Goal: Transaction & Acquisition: Book appointment/travel/reservation

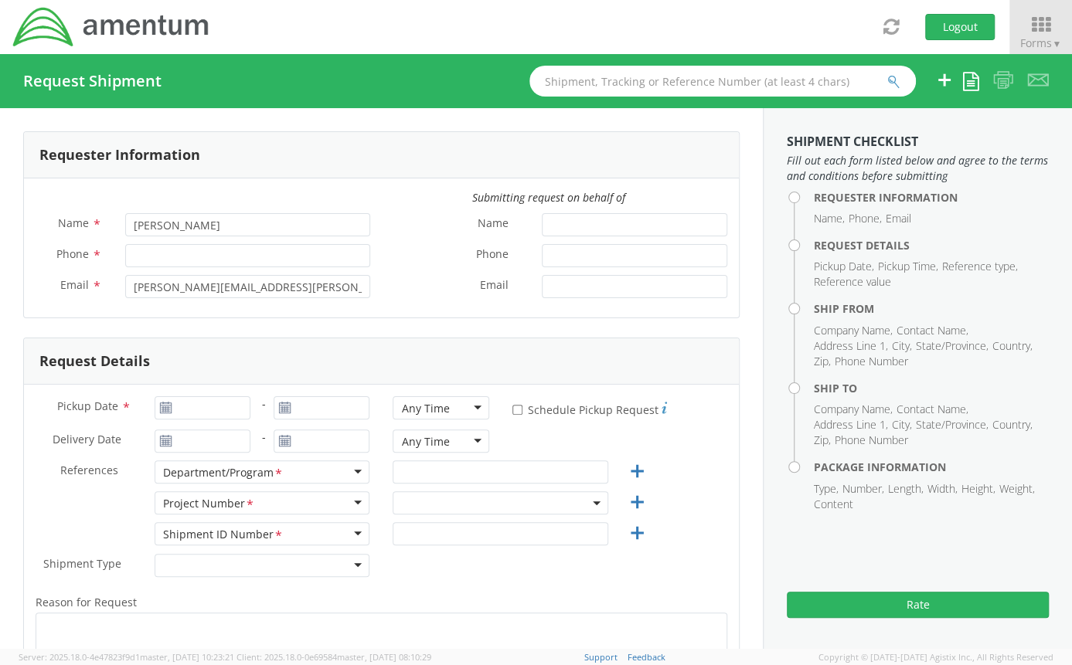
select select "ADMN.100046.00000"
click at [263, 253] on input "Phone *" at bounding box center [247, 255] width 245 height 23
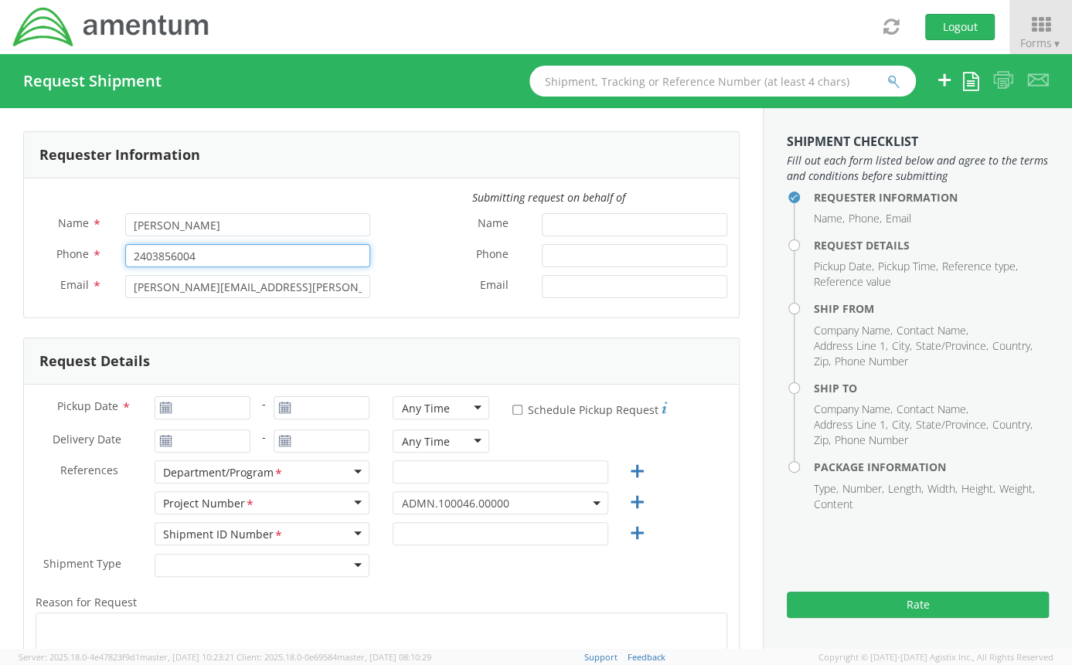
type input "2403856004"
click at [366, 244] on div "2403856004" at bounding box center [248, 255] width 268 height 23
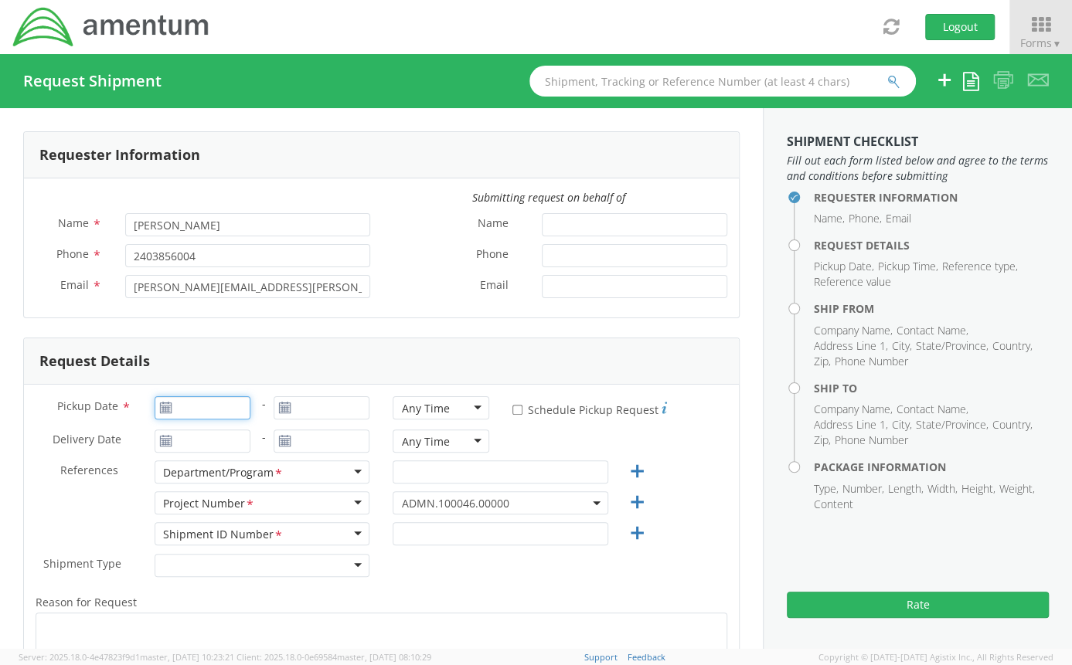
type input "[DATE]"
click at [193, 417] on input "[DATE]" at bounding box center [203, 407] width 96 height 23
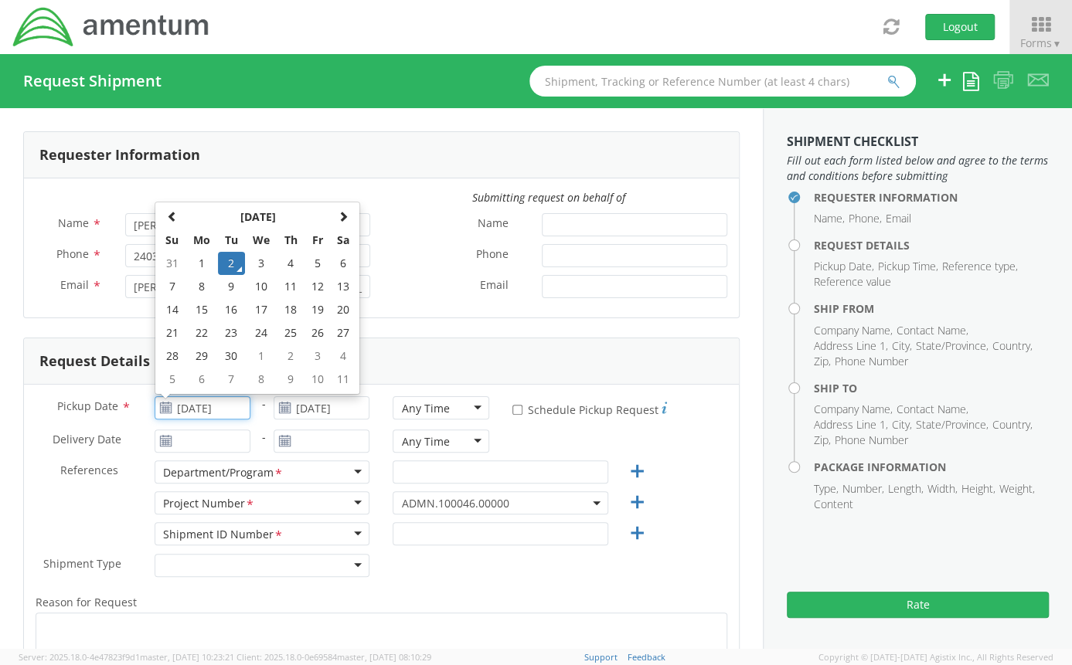
click at [233, 265] on td "2" at bounding box center [231, 263] width 27 height 23
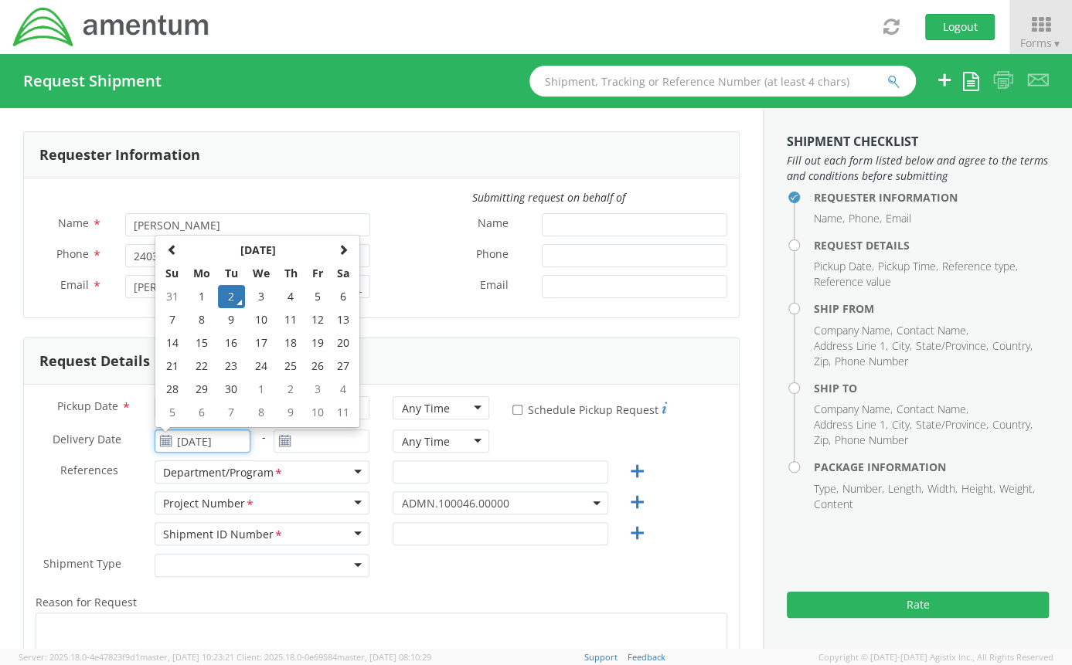
click at [188, 435] on input "[DATE]" at bounding box center [203, 441] width 96 height 23
click at [266, 294] on td "3" at bounding box center [261, 296] width 32 height 23
type input "[DATE]"
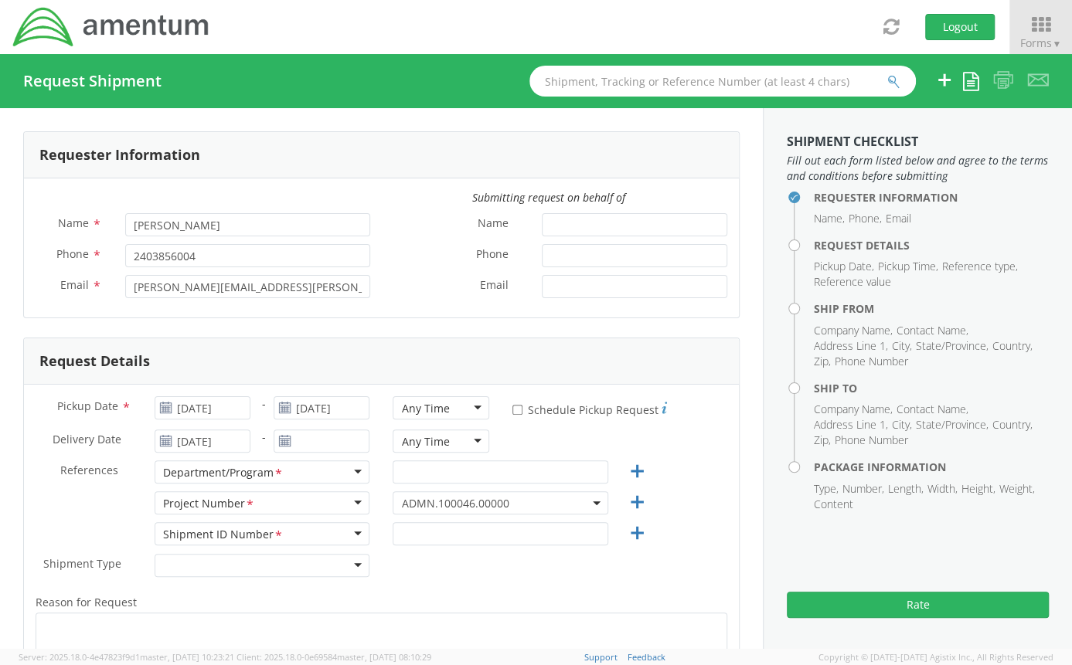
click at [457, 487] on div at bounding box center [500, 475] width 238 height 31
click at [447, 476] on input "text" at bounding box center [499, 471] width 215 height 23
type input "Legal G&A"
click at [427, 524] on input "text" at bounding box center [499, 533] width 215 height 23
type input "0001"
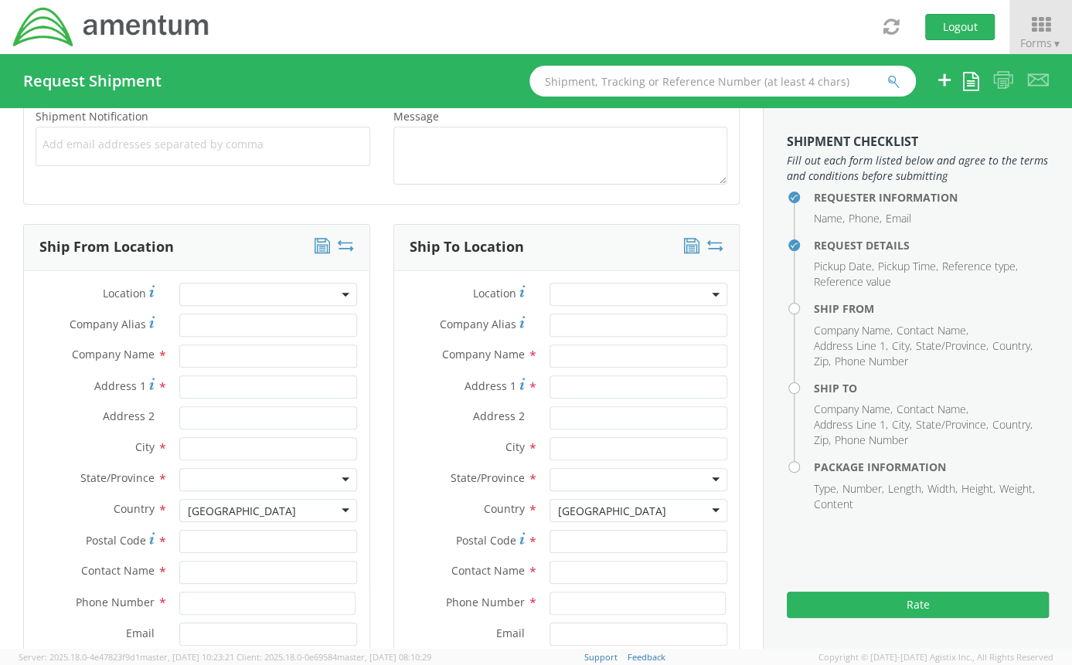
scroll to position [591, 0]
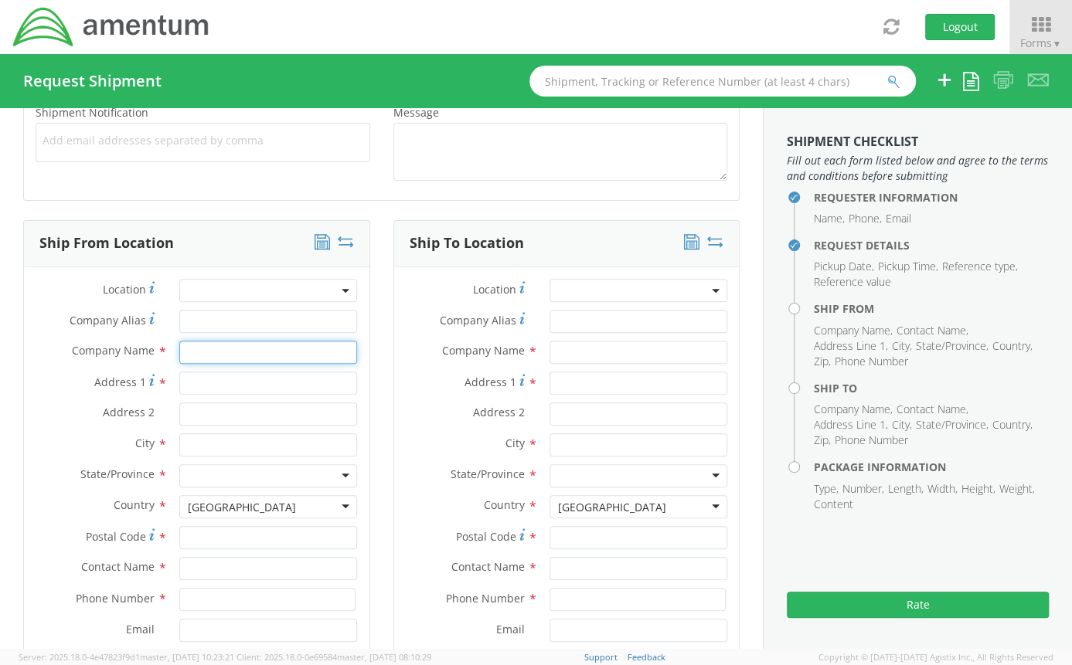
click at [269, 342] on input "text" at bounding box center [268, 352] width 178 height 23
type input "Amentum Services, Inc."
click at [366, 344] on div "Ship From Location Location * Company Alias * Company Name * Amentum Services, …" at bounding box center [197, 481] width 370 height 522
click at [278, 372] on input "Address 1 *" at bounding box center [268, 383] width 178 height 23
type input "[STREET_ADDRESS]"
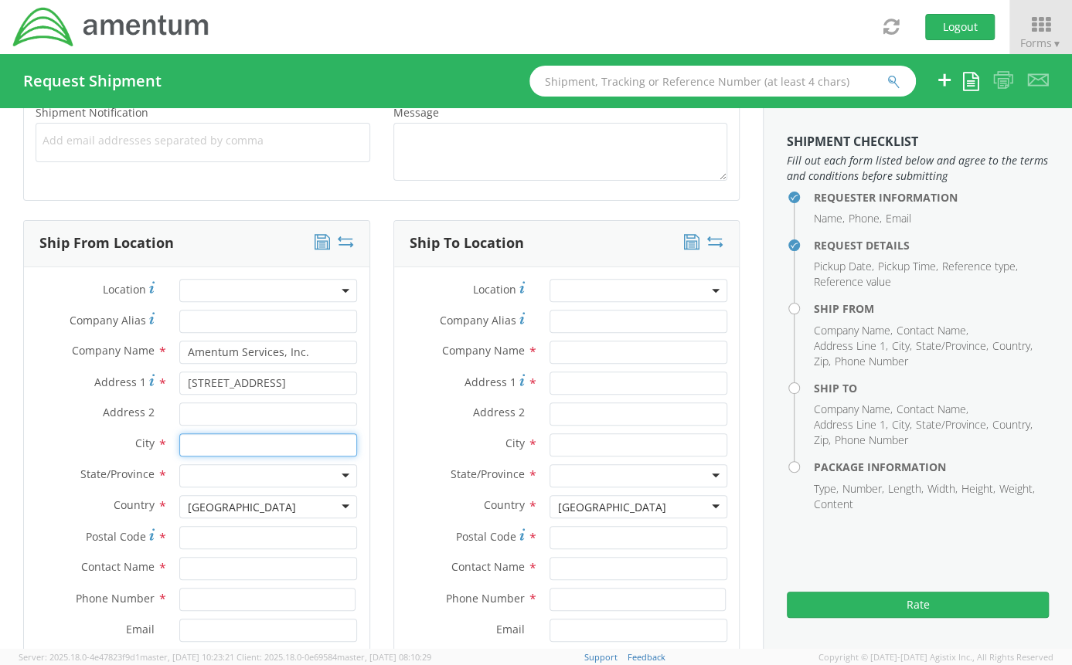
click at [223, 436] on input "text" at bounding box center [268, 444] width 178 height 23
type input "[GEOGRAPHIC_DATA]"
click at [193, 475] on div at bounding box center [268, 475] width 178 height 23
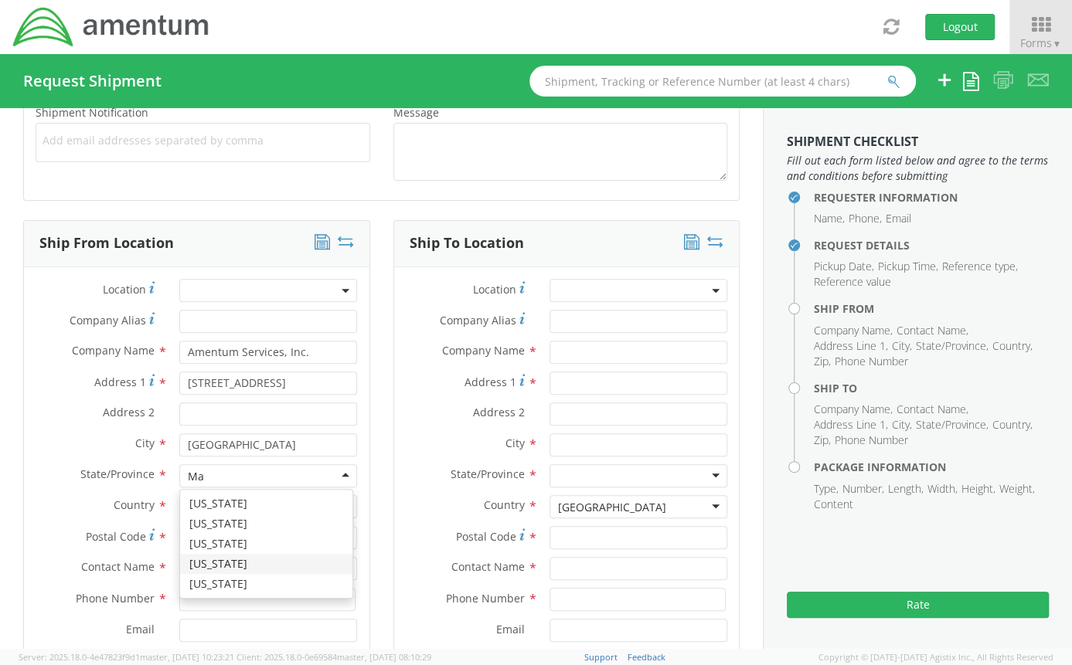
scroll to position [0, 0]
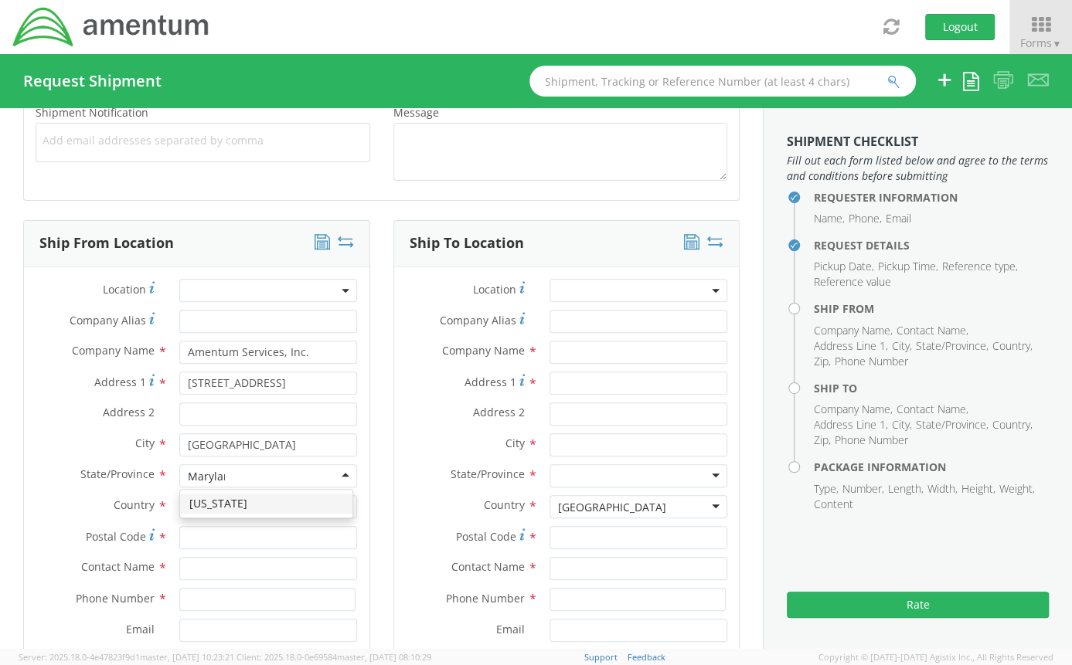
type input "[US_STATE]"
click at [192, 532] on input "Postal Code *" at bounding box center [268, 537] width 178 height 23
type input "21718"
click at [189, 563] on input "text" at bounding box center [268, 568] width 178 height 23
type input "[PERSON_NAME]"
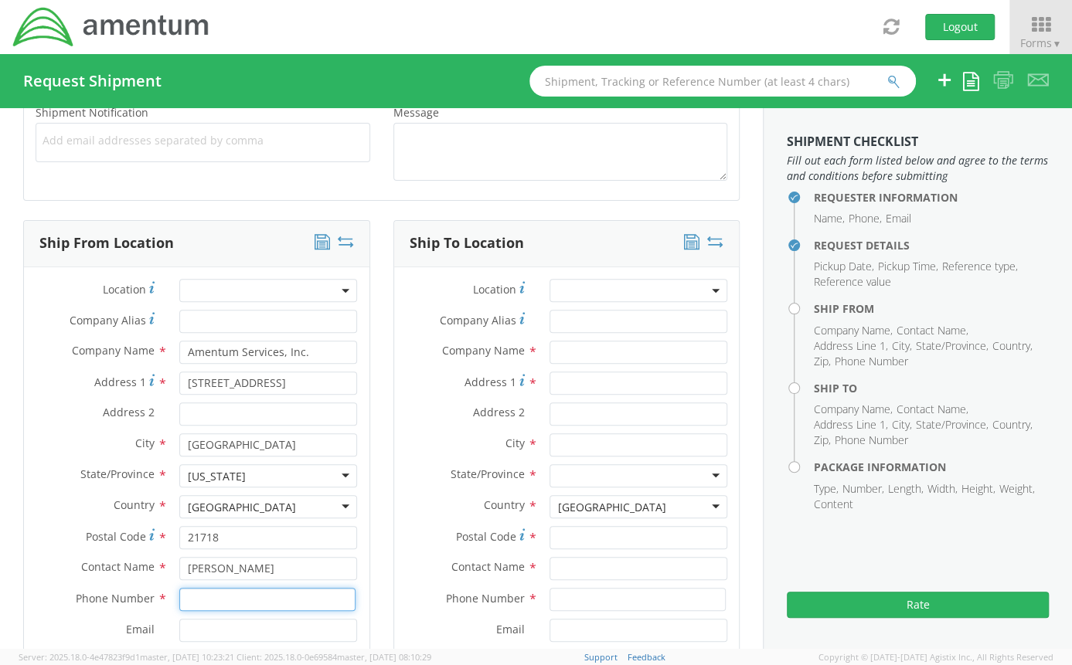
click at [186, 600] on input at bounding box center [267, 599] width 176 height 23
type input "2403856004"
click at [132, 597] on span "Phone Number" at bounding box center [115, 597] width 79 height 15
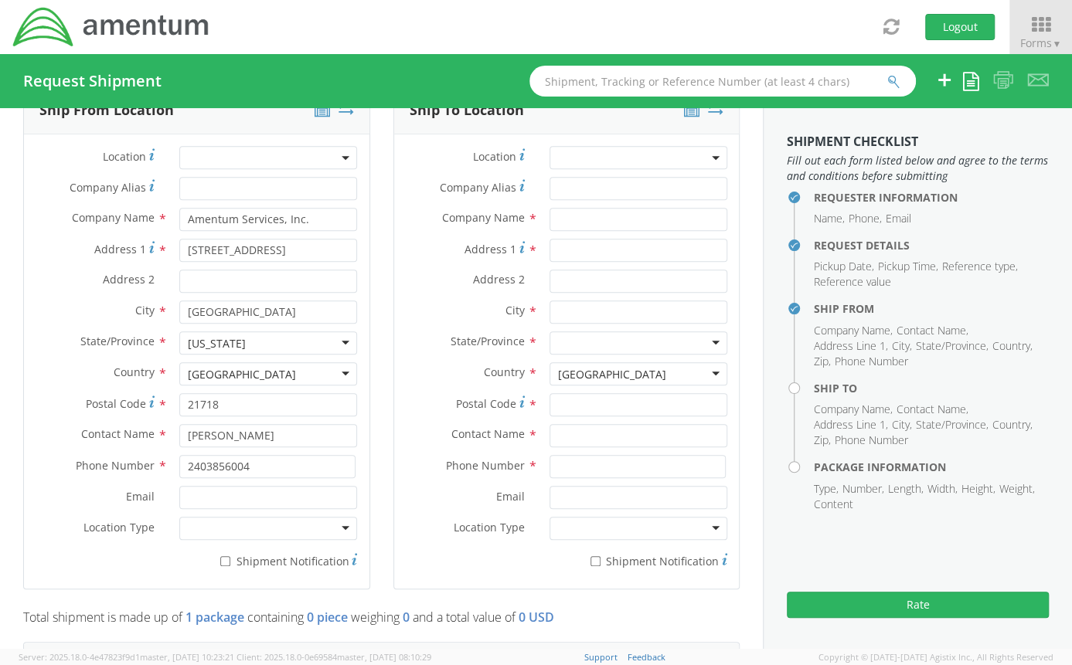
scroll to position [720, 0]
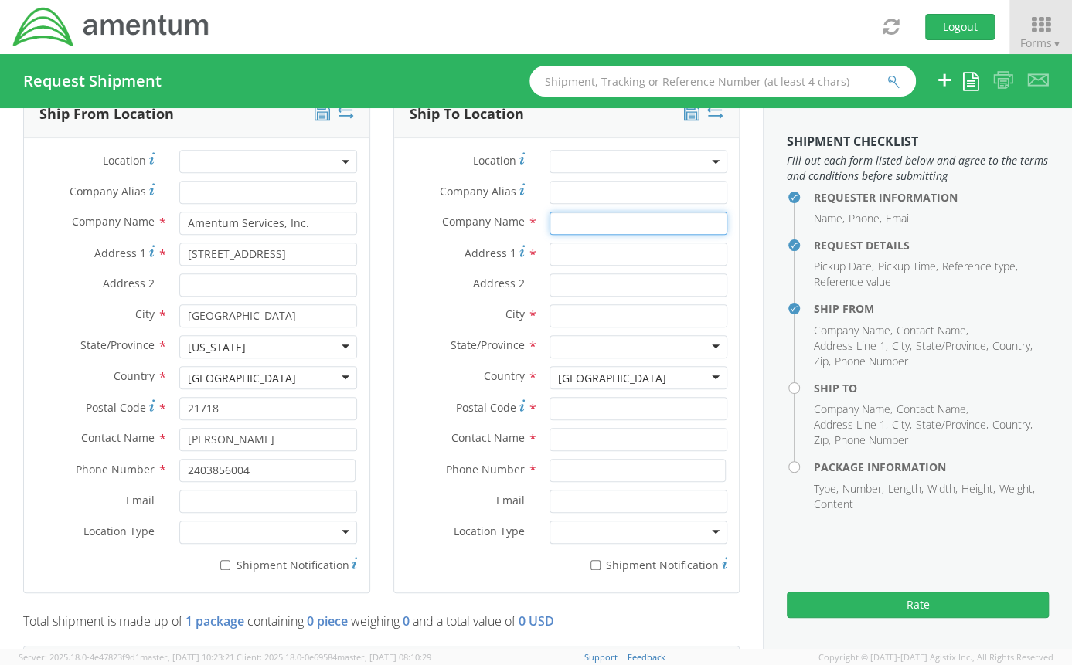
click at [554, 226] on input "text" at bounding box center [638, 223] width 178 height 23
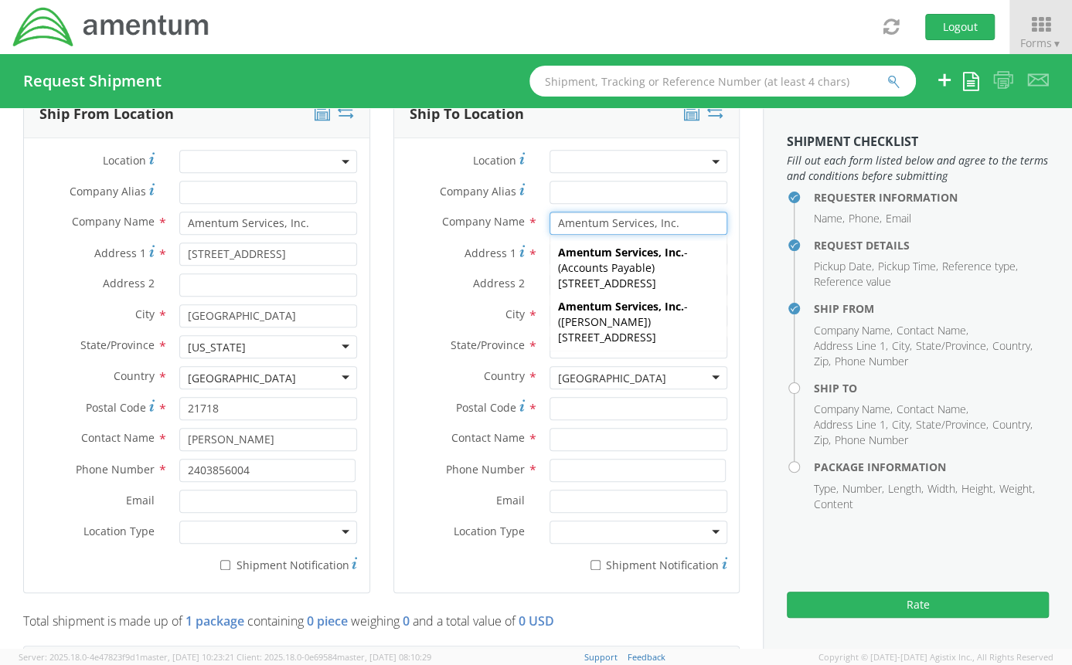
type input "Amentum Services, Inc."
click at [507, 237] on div "Company Name * Amentum Services, Inc. Amentum Services, Inc. Amentum Services, …" at bounding box center [566, 227] width 345 height 31
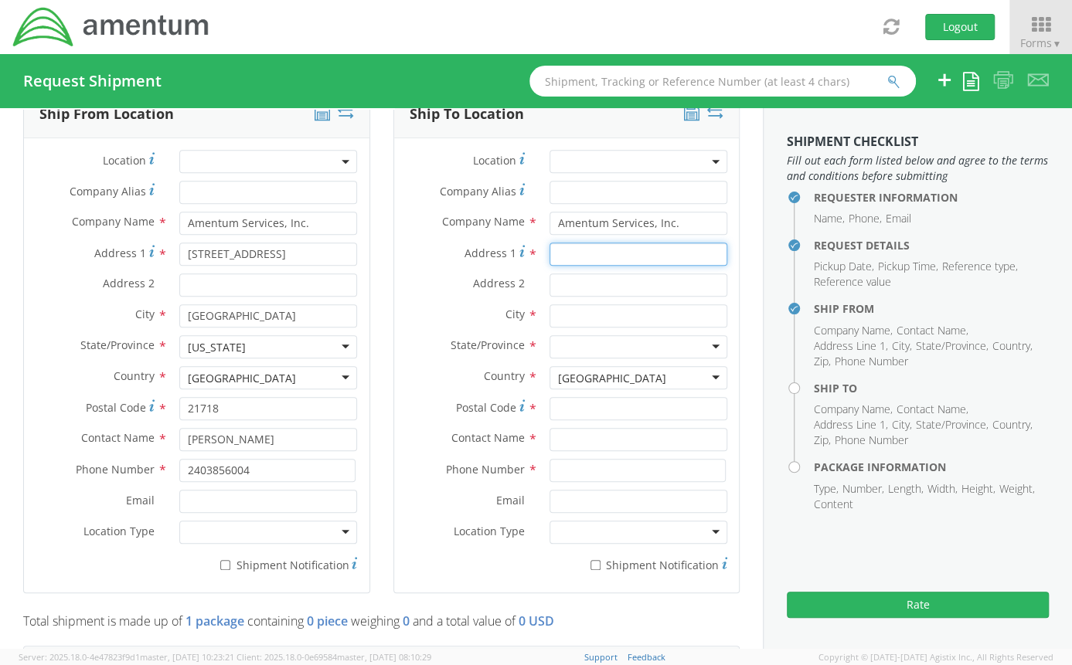
click at [556, 260] on input "Address 1 *" at bounding box center [638, 254] width 178 height 23
type input "Ct Corporation System"
drag, startPoint x: 666, startPoint y: 224, endPoint x: 490, endPoint y: 234, distance: 176.4
click at [490, 234] on div "Company Name * Amentum Services, Inc. Amentum Services, Inc. Amentum Services, …" at bounding box center [566, 227] width 345 height 31
type input "CT Corporation System"
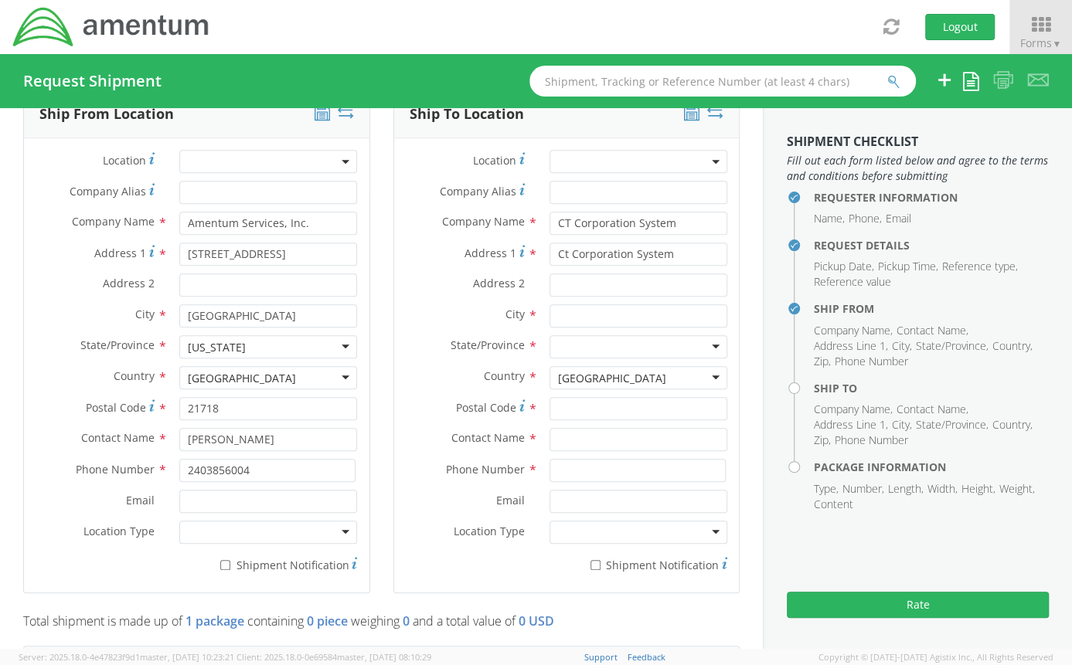
click at [503, 250] on span "Address 1" at bounding box center [490, 253] width 52 height 15
click at [549, 250] on input "Ct Corporation System" at bounding box center [638, 254] width 178 height 23
drag, startPoint x: 655, startPoint y: 251, endPoint x: 544, endPoint y: 261, distance: 111.7
click at [549, 261] on input "Ct Corporation System" at bounding box center [638, 254] width 178 height 23
type input "[STREET_ADDRESS]"
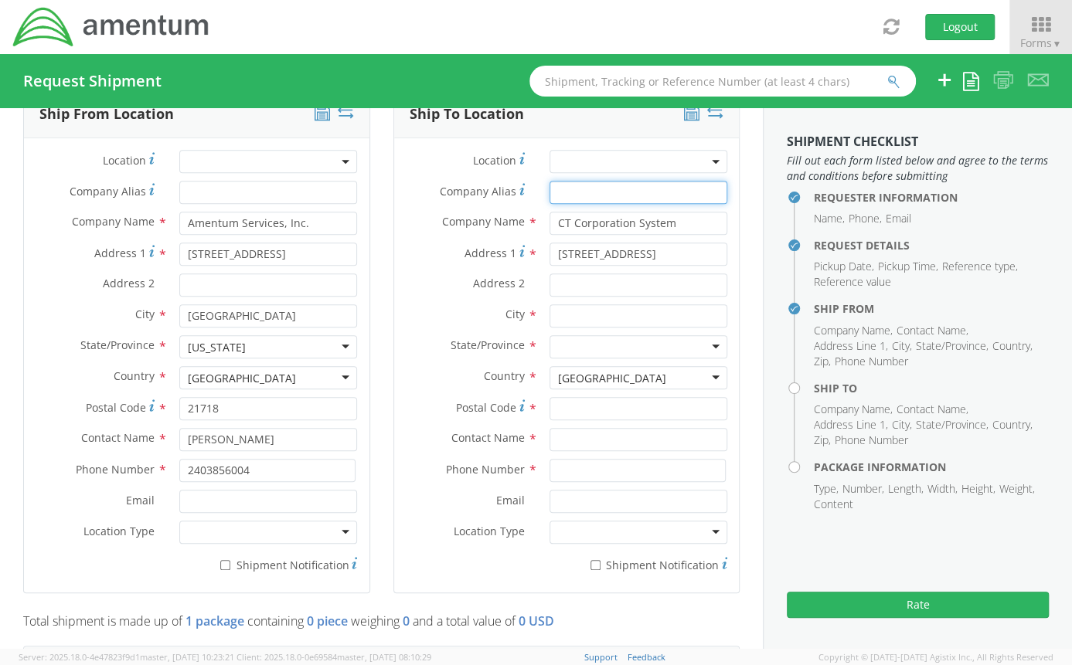
type input "CT Corporation System"
type input "Suite 201"
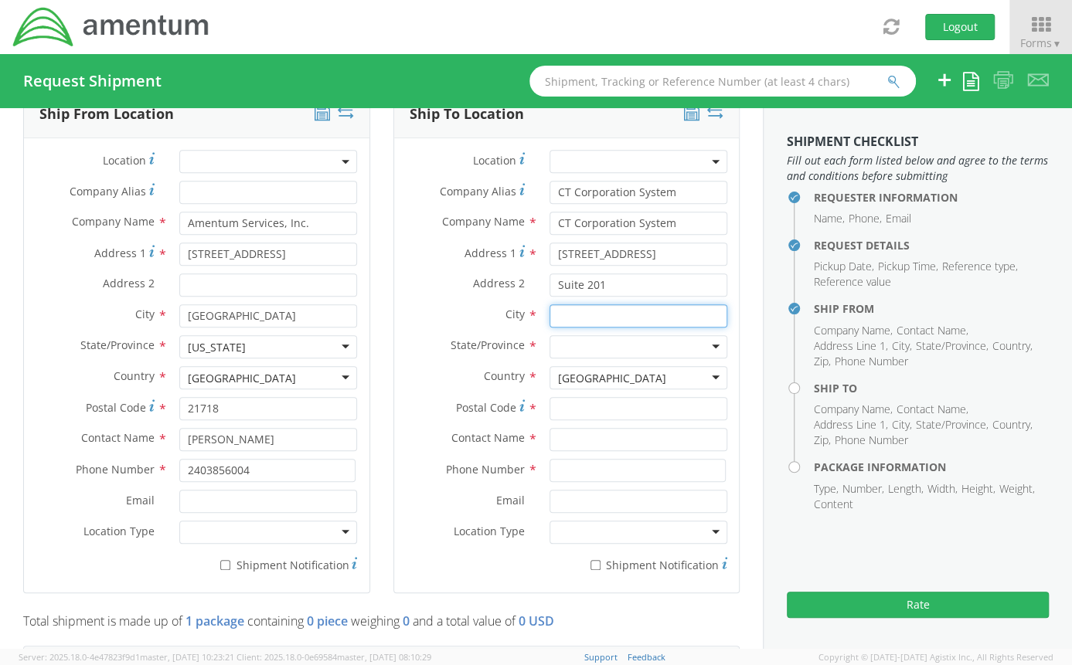
type input "Lutherville Timonium"
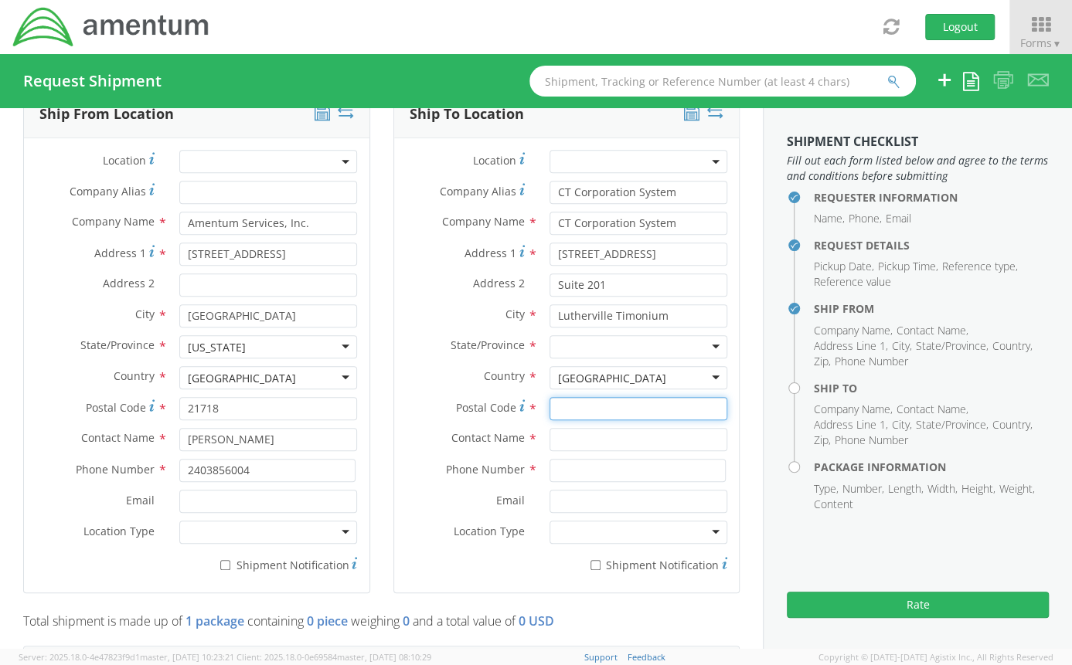
type input "21093"
type input "Attn: Fulfillment 16391255 SO"
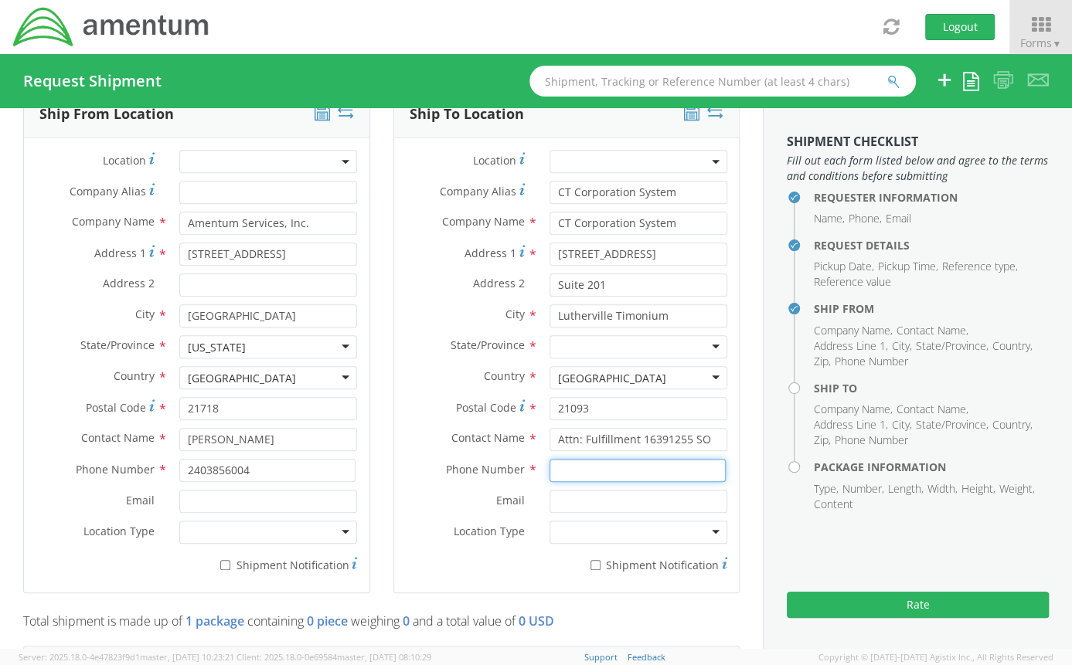
type input "8775647529"
drag, startPoint x: 695, startPoint y: 435, endPoint x: 575, endPoint y: 453, distance: 121.1
click at [575, 453] on div "Contact Name * Attn: Fulfillment 16391255 SO" at bounding box center [566, 443] width 345 height 31
click at [657, 433] on input "Attn: Fulfillment 16391255 SO" at bounding box center [638, 439] width 178 height 23
drag, startPoint x: 701, startPoint y: 438, endPoint x: 630, endPoint y: 440, distance: 71.1
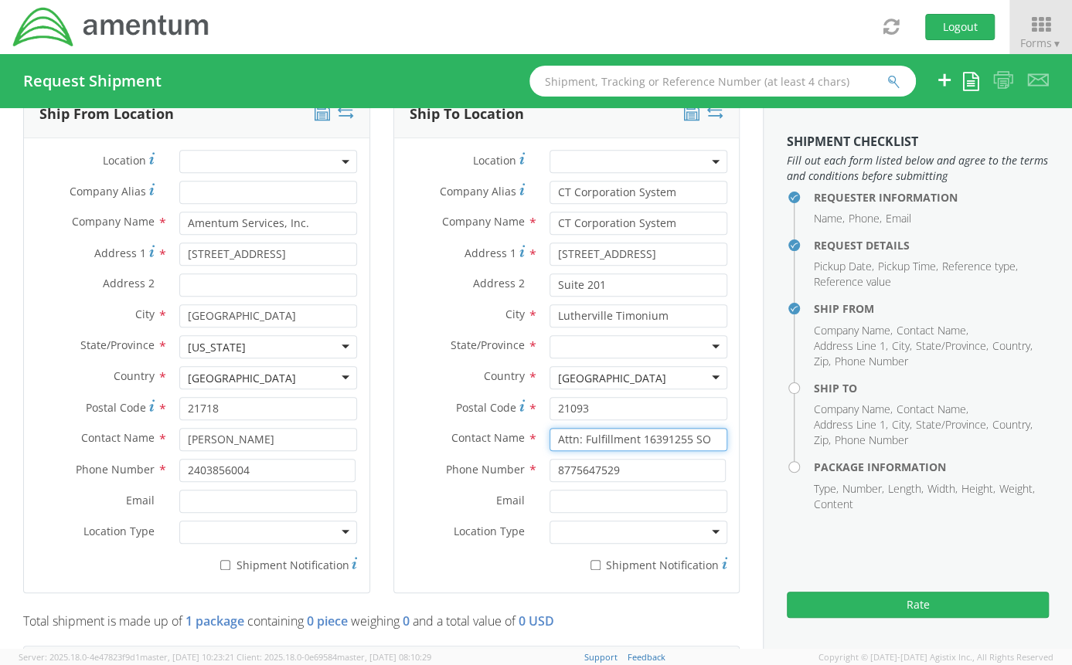
click at [630, 440] on input "Attn: Fulfillment 16391255 SO" at bounding box center [638, 439] width 178 height 23
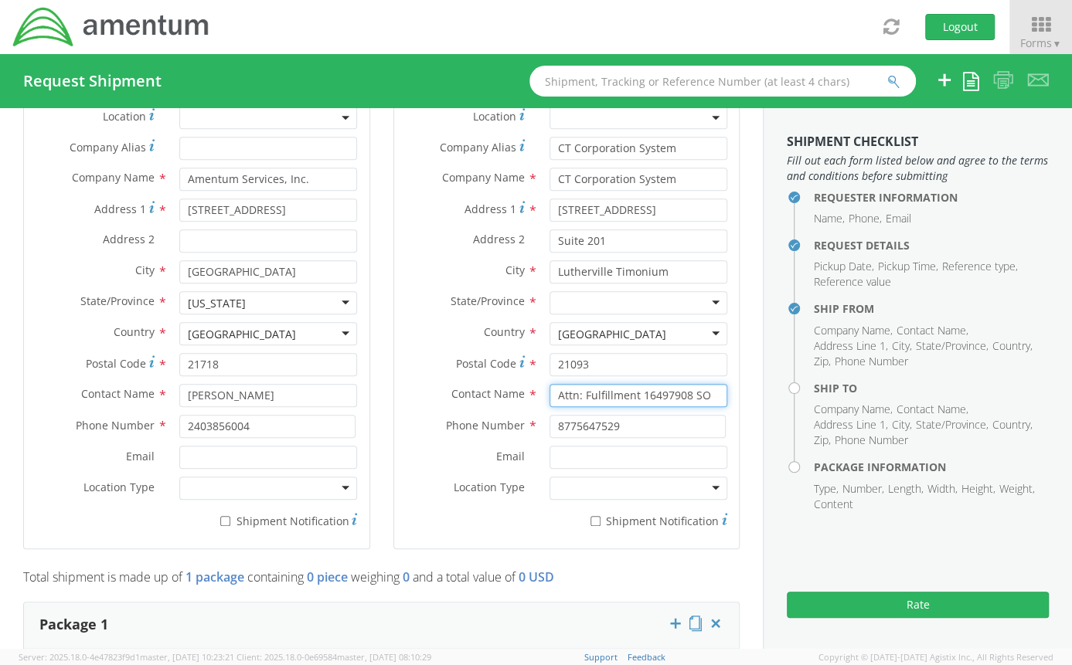
scroll to position [766, 0]
type input "Attn: Fulfillment 16497908 SO"
click at [634, 301] on div at bounding box center [638, 301] width 178 height 23
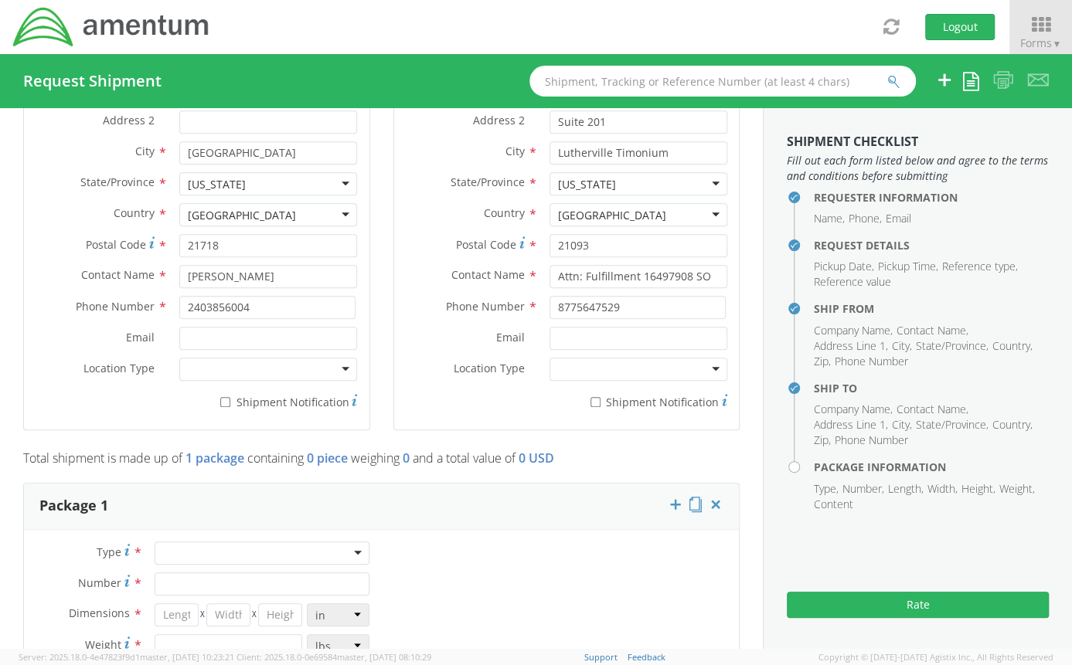
scroll to position [885, 0]
click at [313, 547] on div at bounding box center [262, 551] width 215 height 23
type input "1"
type input "9.5"
type input "12.5"
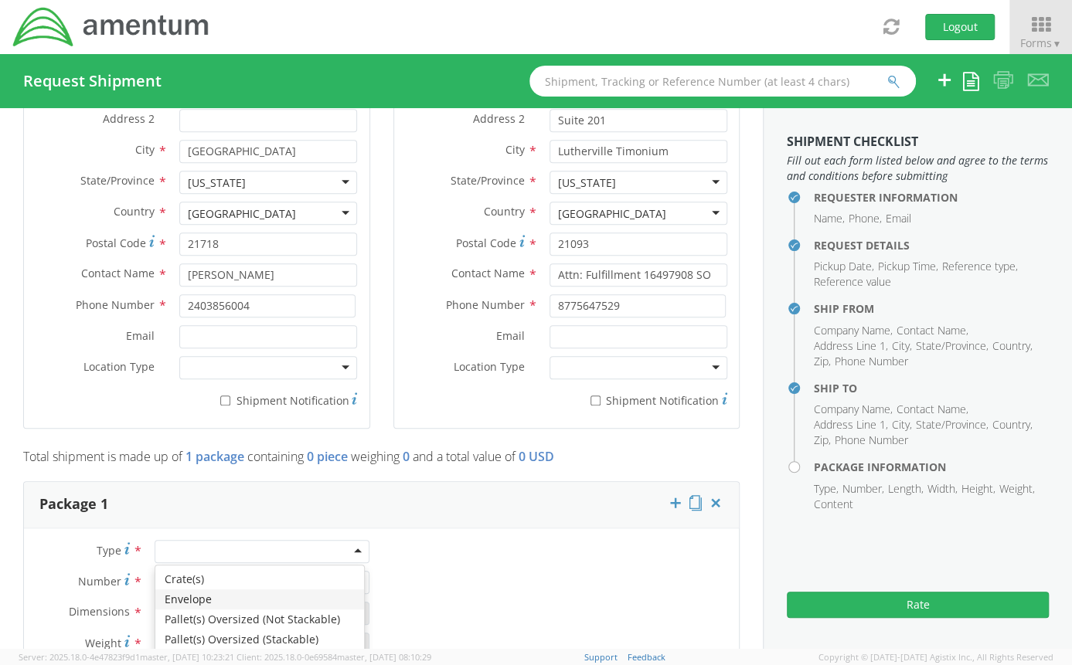
type input "0.25"
type input "1"
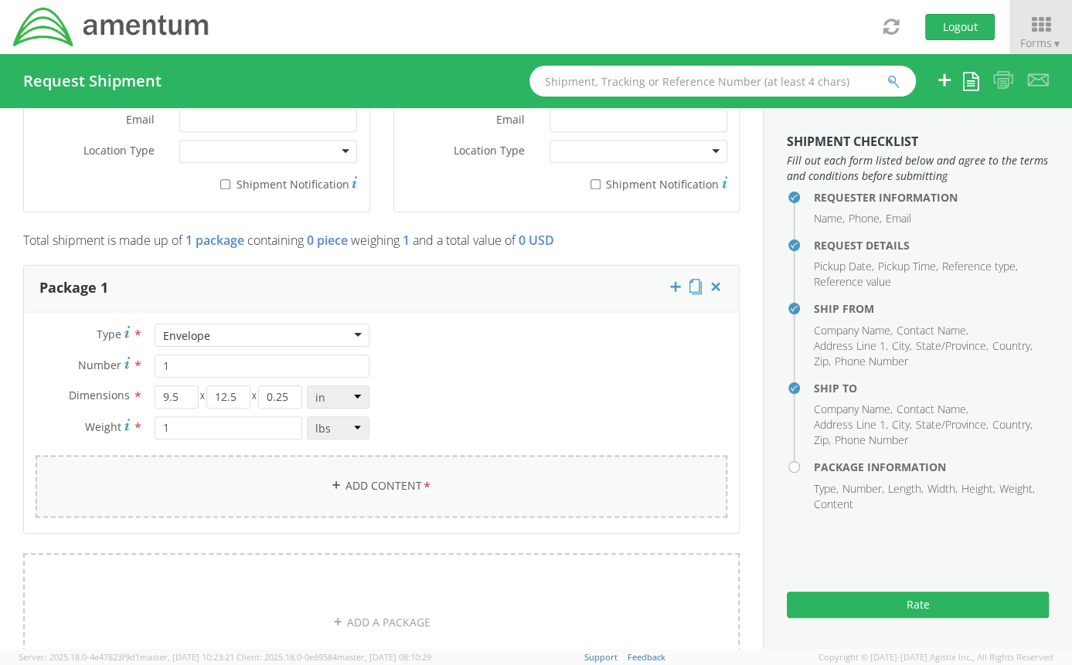
scroll to position [1103, 0]
click at [365, 477] on link "Add Content *" at bounding box center [382, 484] width 692 height 63
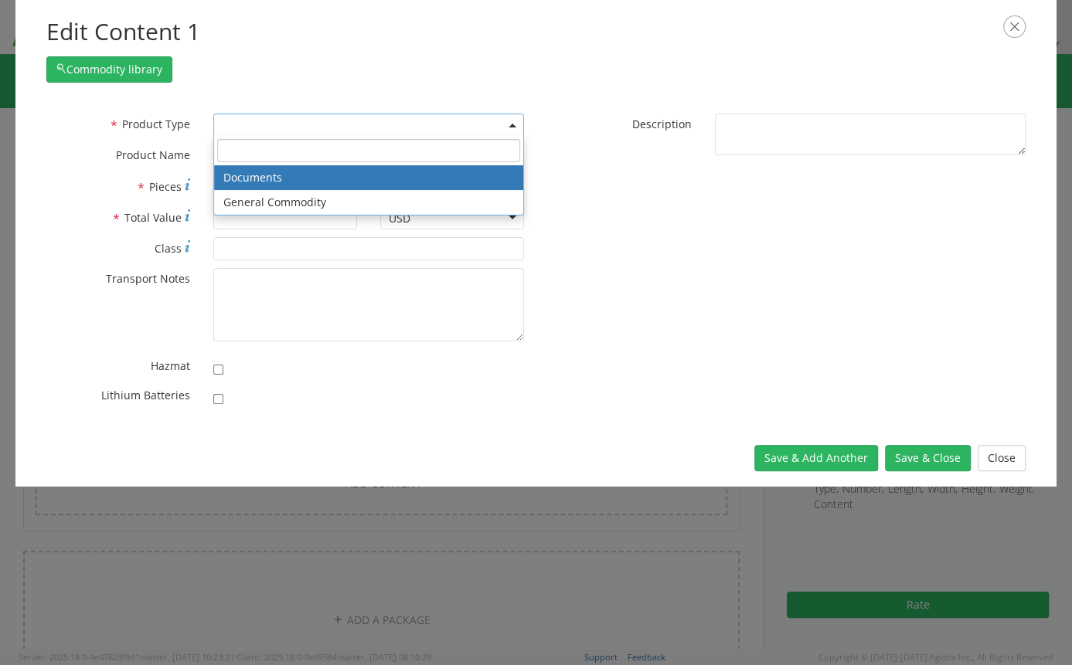
click at [341, 121] on span at bounding box center [368, 125] width 311 height 23
select select "DOCUMENT"
type input "Documents"
type input "1"
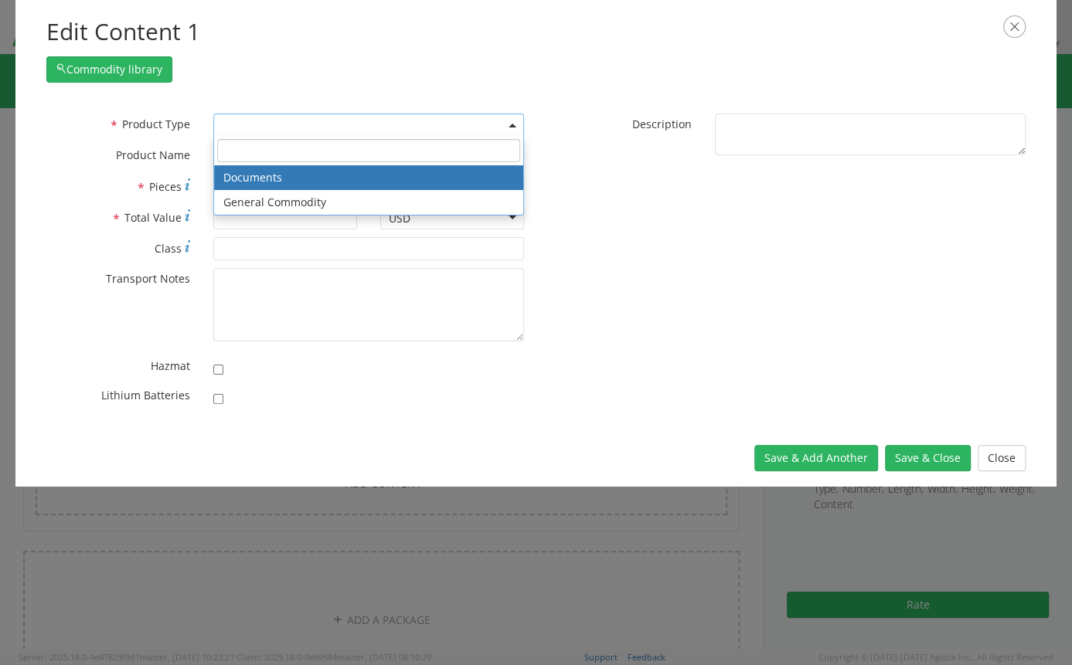
type textarea "Documents"
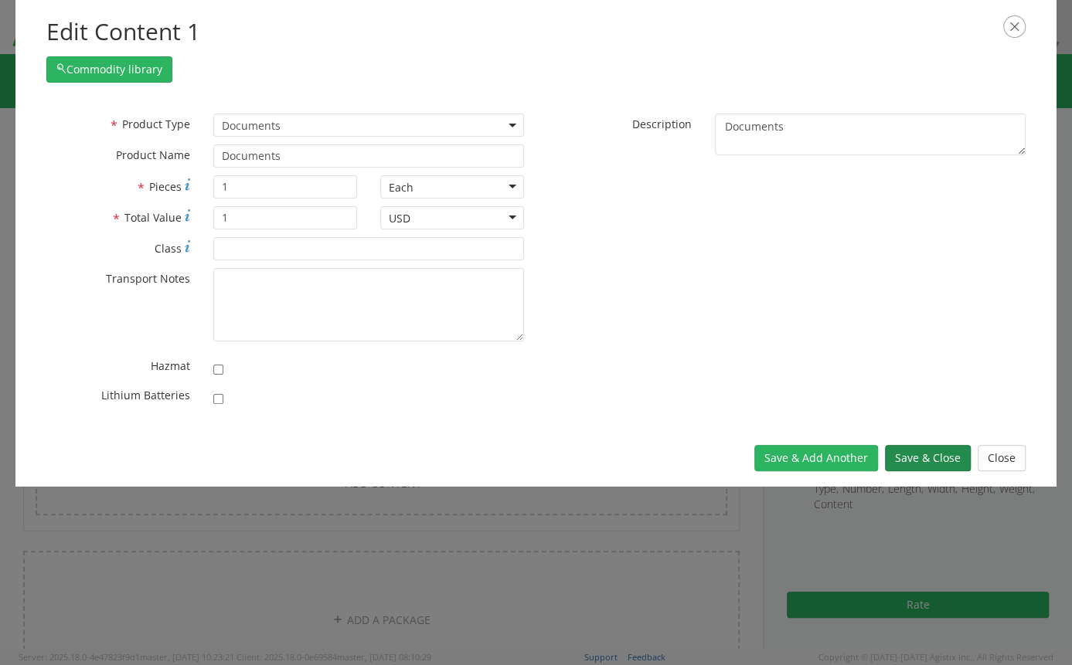
click at [903, 454] on button "Save & Close" at bounding box center [928, 458] width 86 height 26
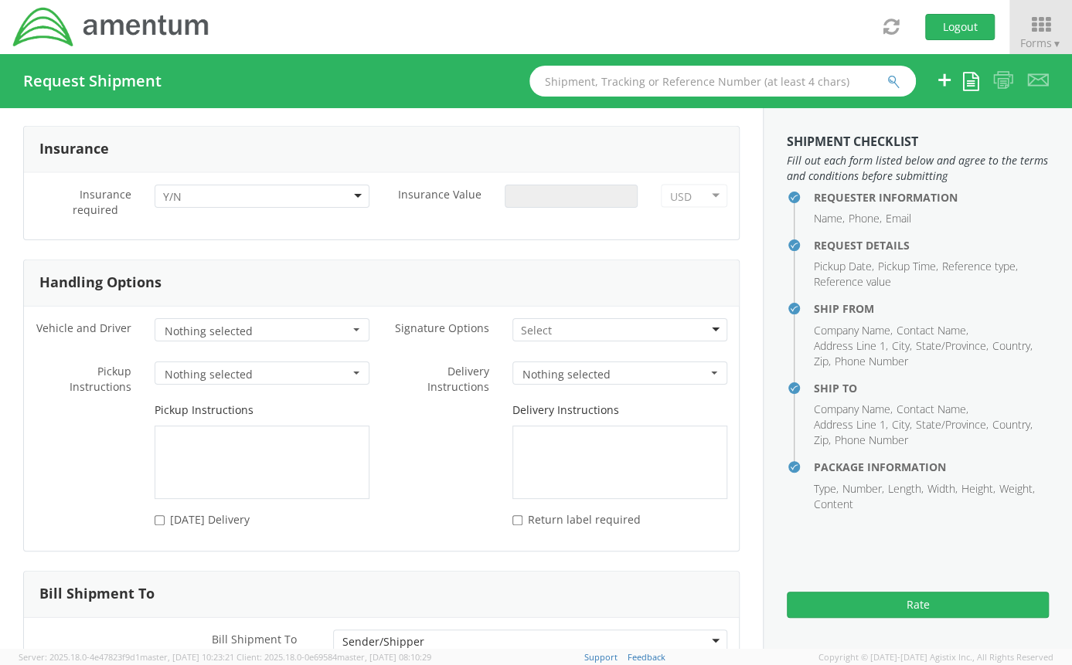
scroll to position [1947, 0]
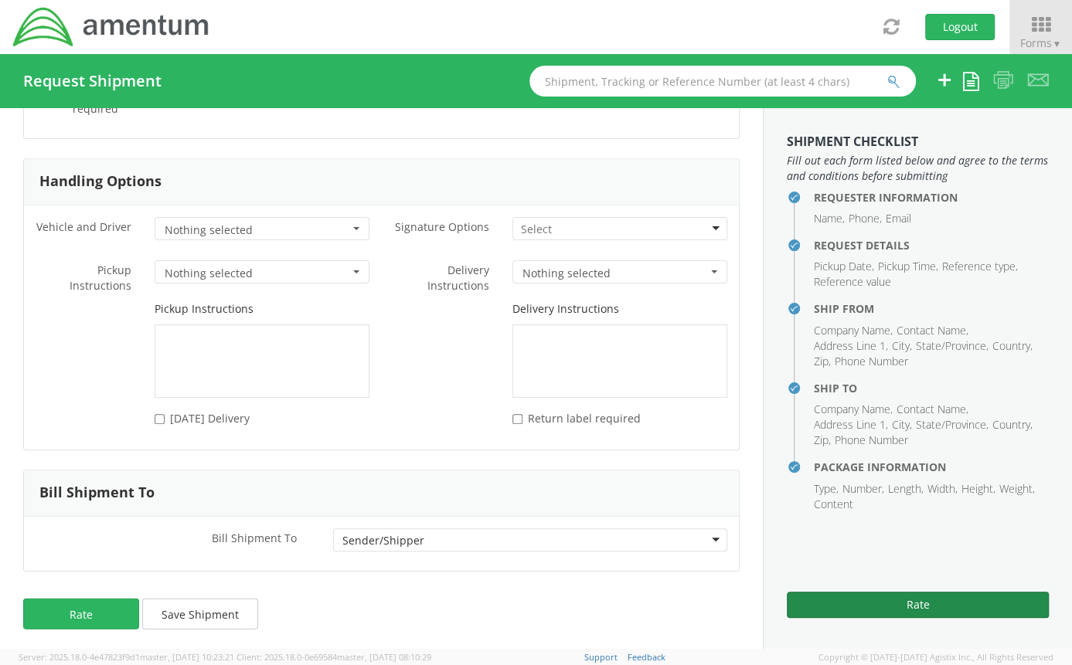
click at [843, 607] on button "Rate" at bounding box center [918, 605] width 262 height 26
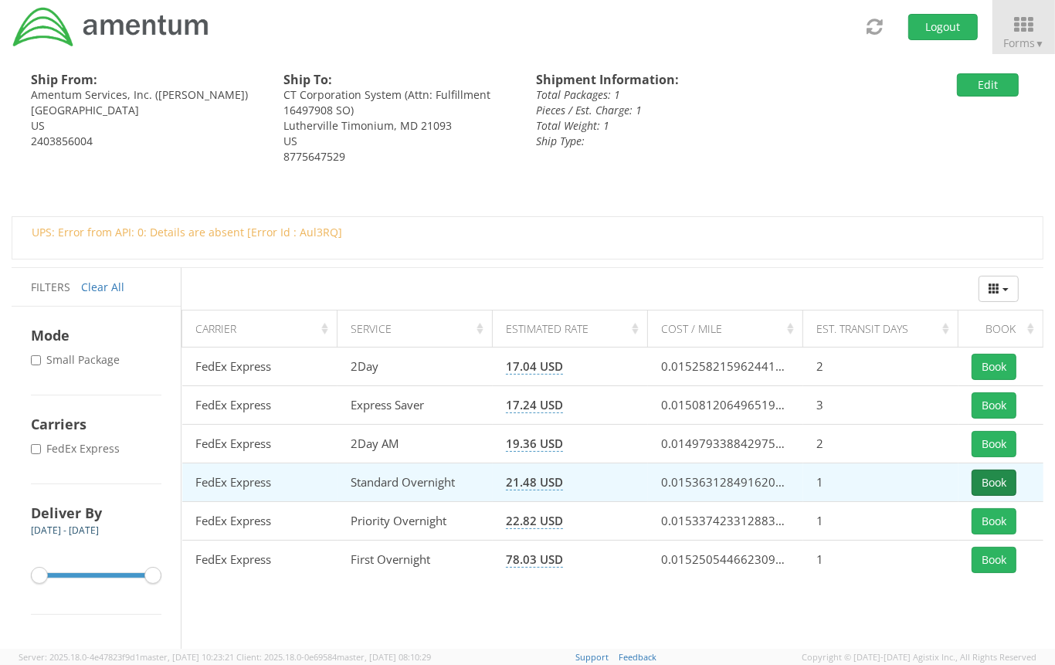
click at [997, 481] on button "Book" at bounding box center [994, 483] width 45 height 26
